Goal: Information Seeking & Learning: Check status

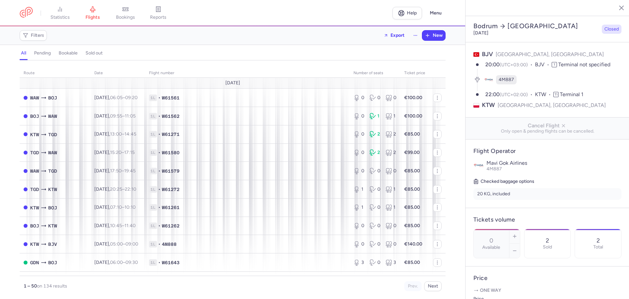
select select "days"
click at [36, 37] on span "Filters" at bounding box center [37, 35] width 13 height 5
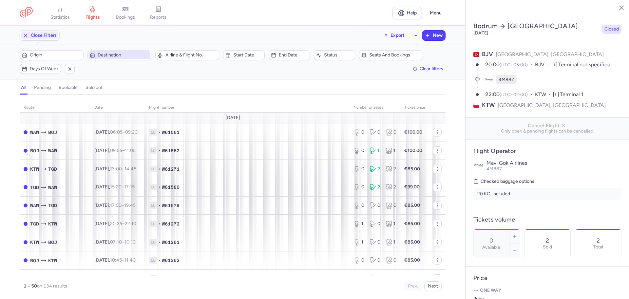
click at [114, 55] on span "Destination" at bounding box center [123, 54] width 51 height 5
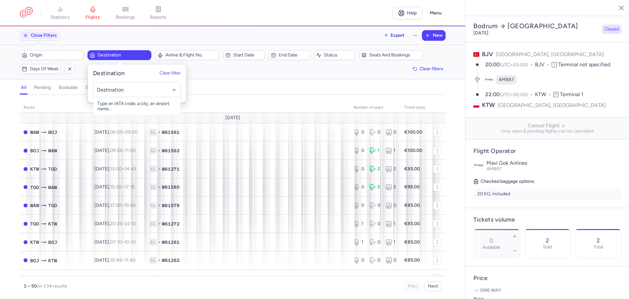
click at [114, 55] on span "Destination" at bounding box center [123, 54] width 51 height 5
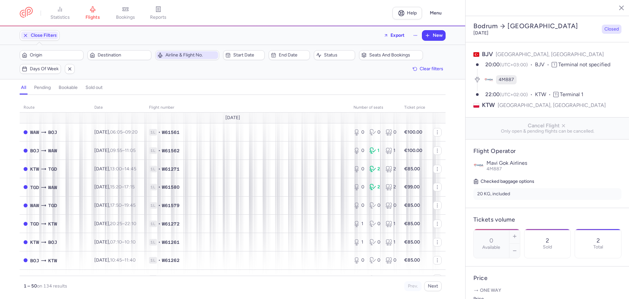
click at [176, 55] on span "Airline & Flight No." at bounding box center [190, 54] width 51 height 5
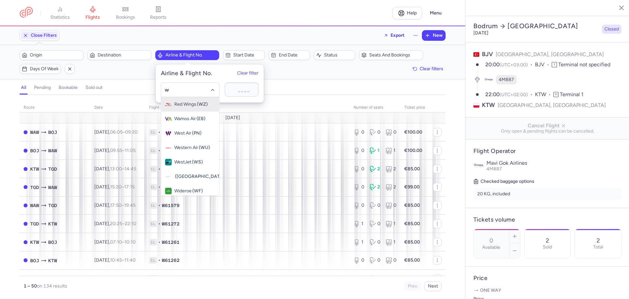
type input "w6"
click at [194, 104] on span "(W6)" at bounding box center [196, 104] width 10 height 5
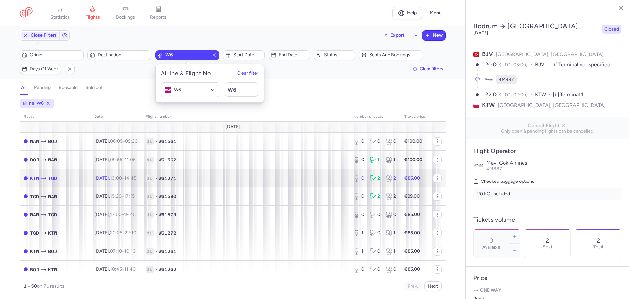
click at [238, 185] on td "1L • W61271" at bounding box center [246, 178] width 208 height 18
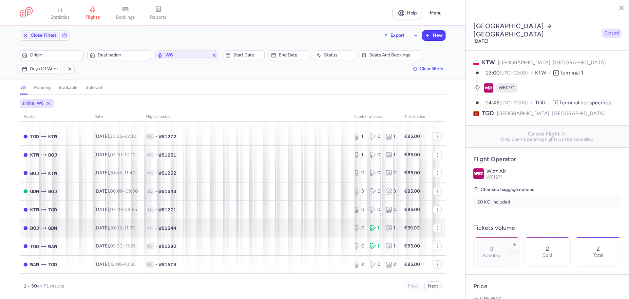
scroll to position [131, 0]
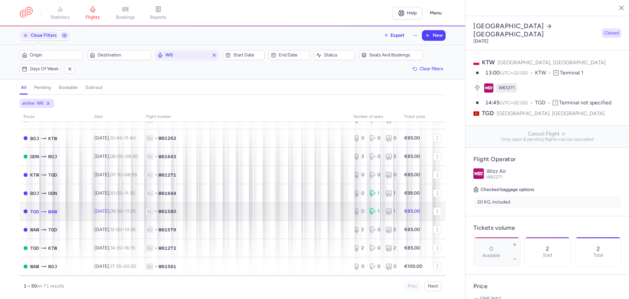
click at [280, 206] on td "1L • W61580" at bounding box center [246, 211] width 208 height 18
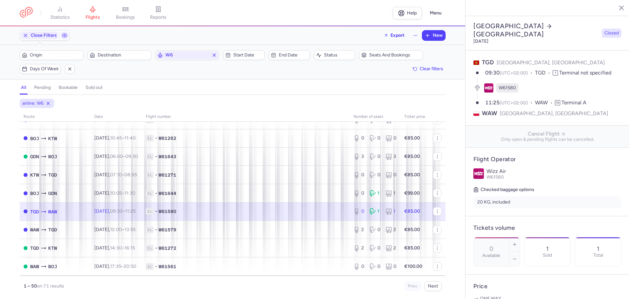
click at [370, 212] on icon at bounding box center [373, 211] width 7 height 7
click at [377, 210] on div "0 1 1" at bounding box center [375, 211] width 48 height 12
click at [388, 209] on icon at bounding box center [389, 211] width 7 height 7
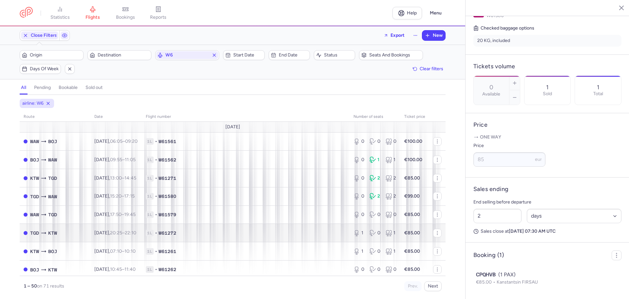
scroll to position [98, 0]
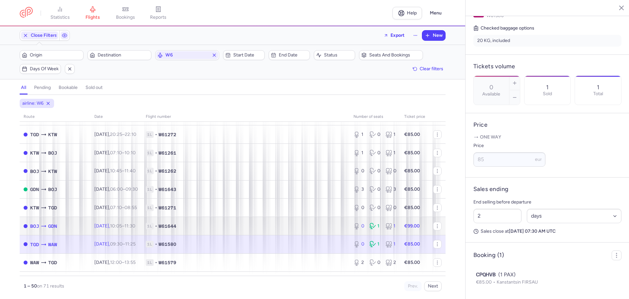
click at [296, 223] on span "1L • W61644" at bounding box center [246, 226] width 200 height 7
